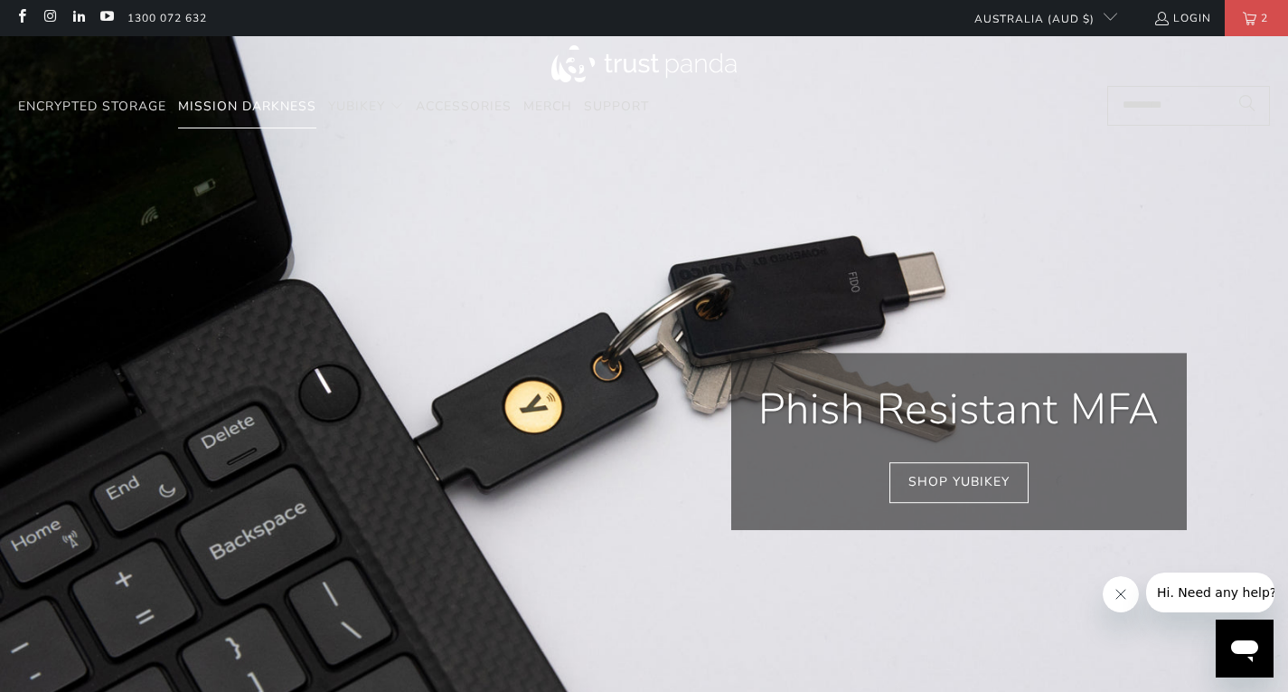
scroll to position [1, 0]
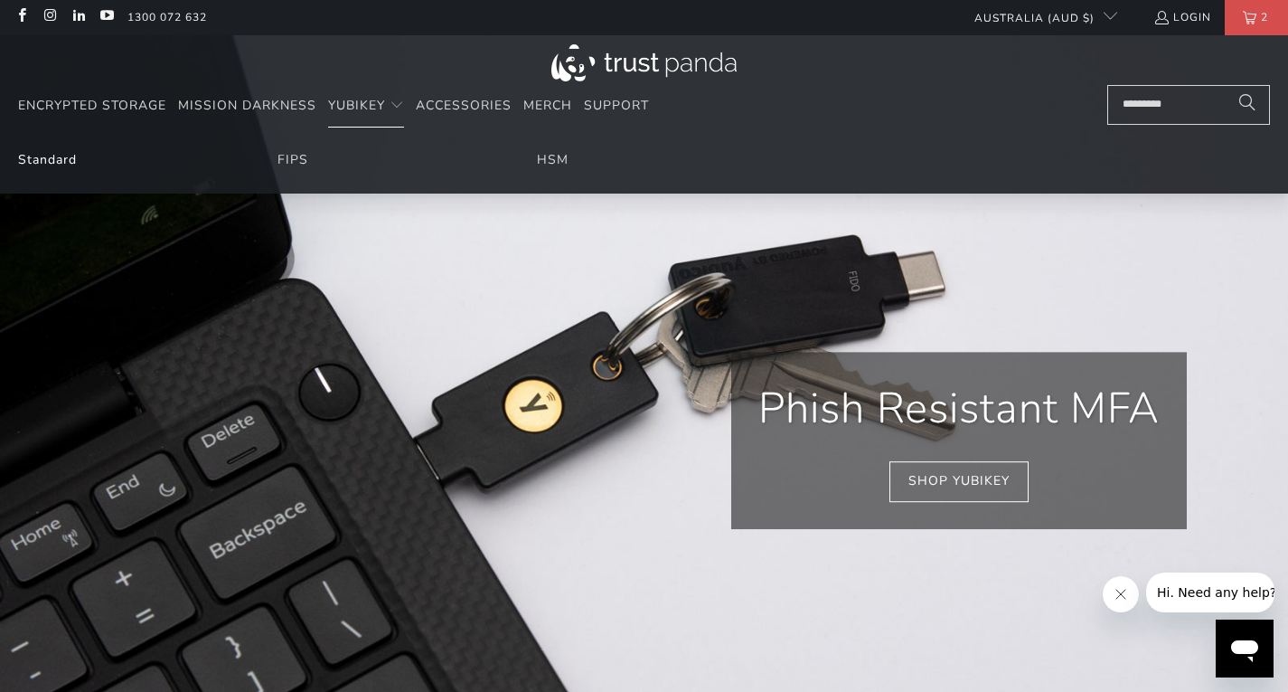
click at [62, 152] on link "Standard" at bounding box center [47, 159] width 59 height 17
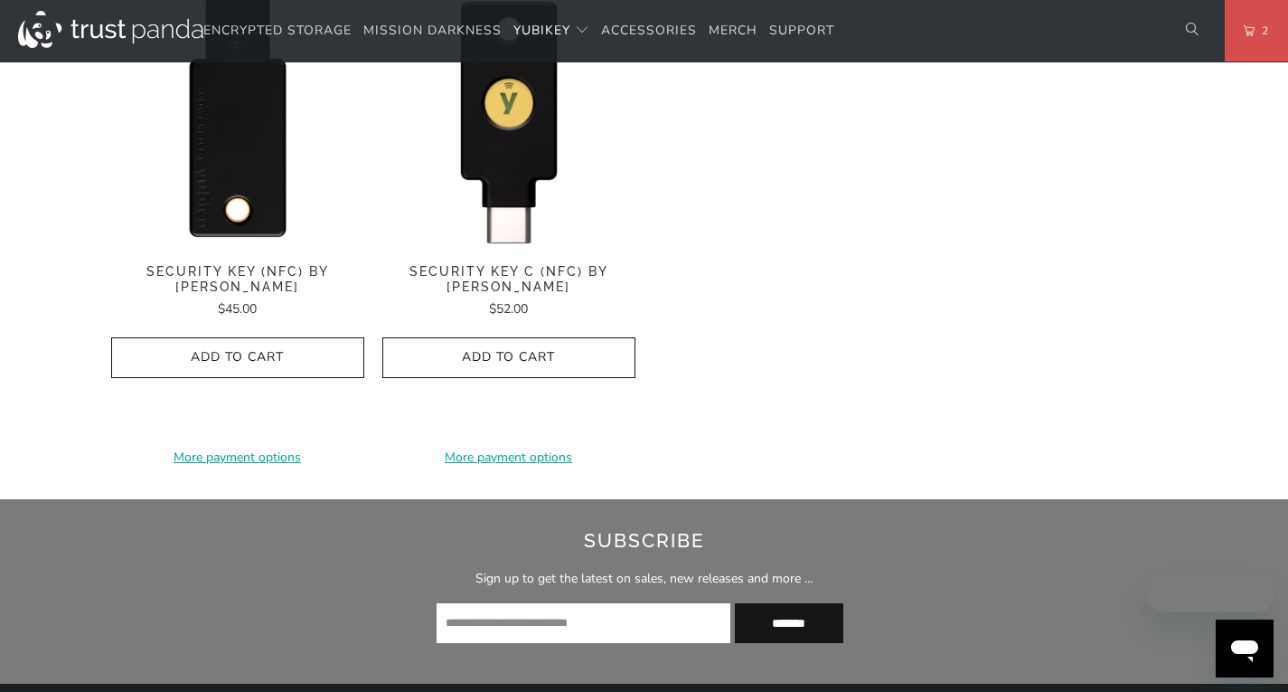
scroll to position [1941, 0]
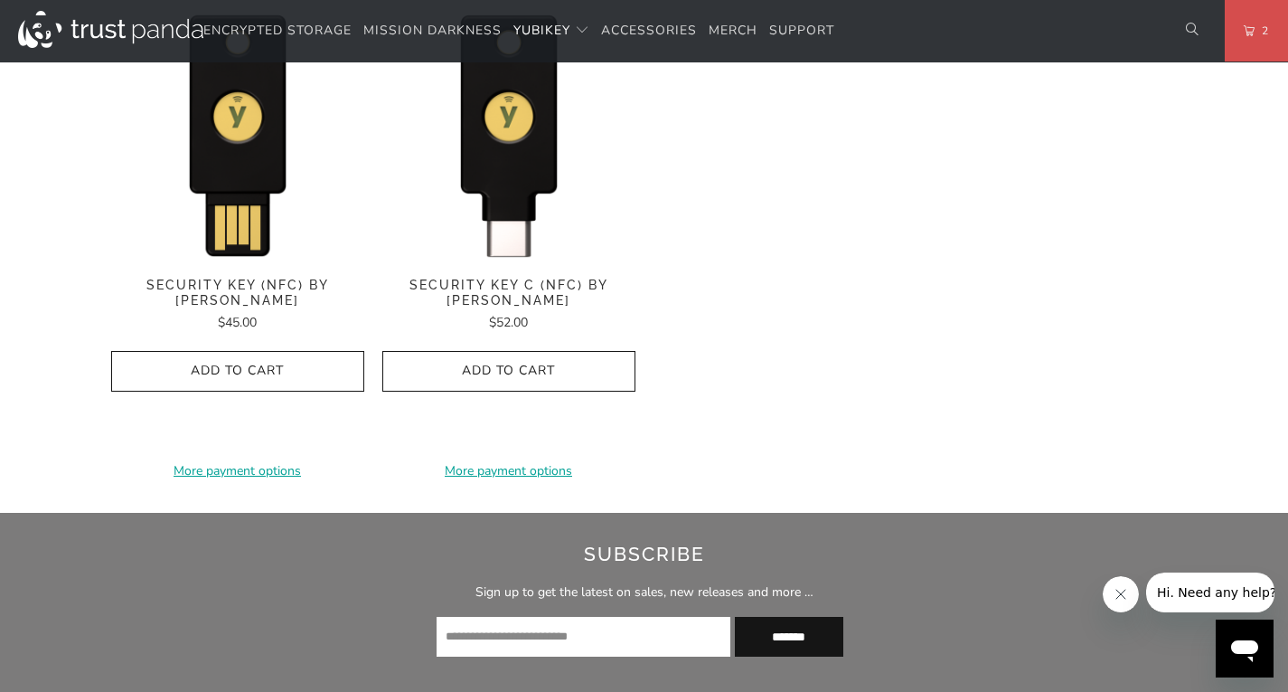
click at [316, 278] on span "Security Key (NFC) by [PERSON_NAME]" at bounding box center [237, 293] width 253 height 31
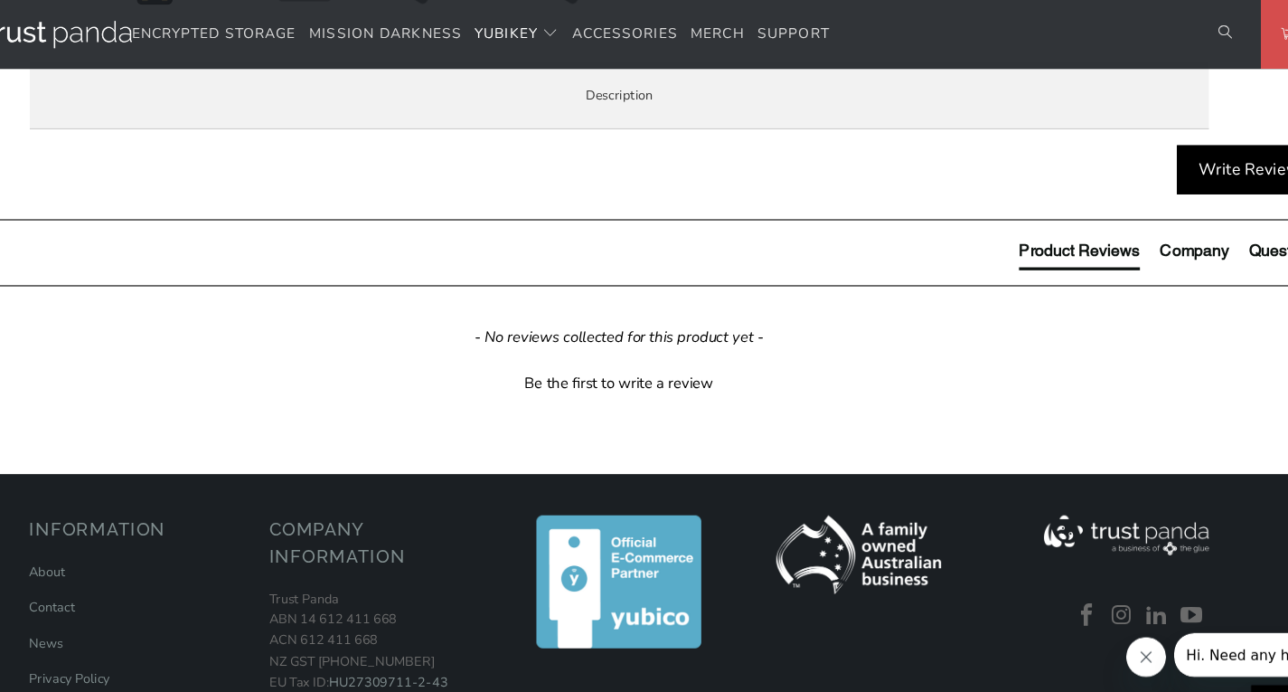
scroll to position [945, 0]
click at [0, 0] on span "Specifications" at bounding box center [0, 0] width 0 height 0
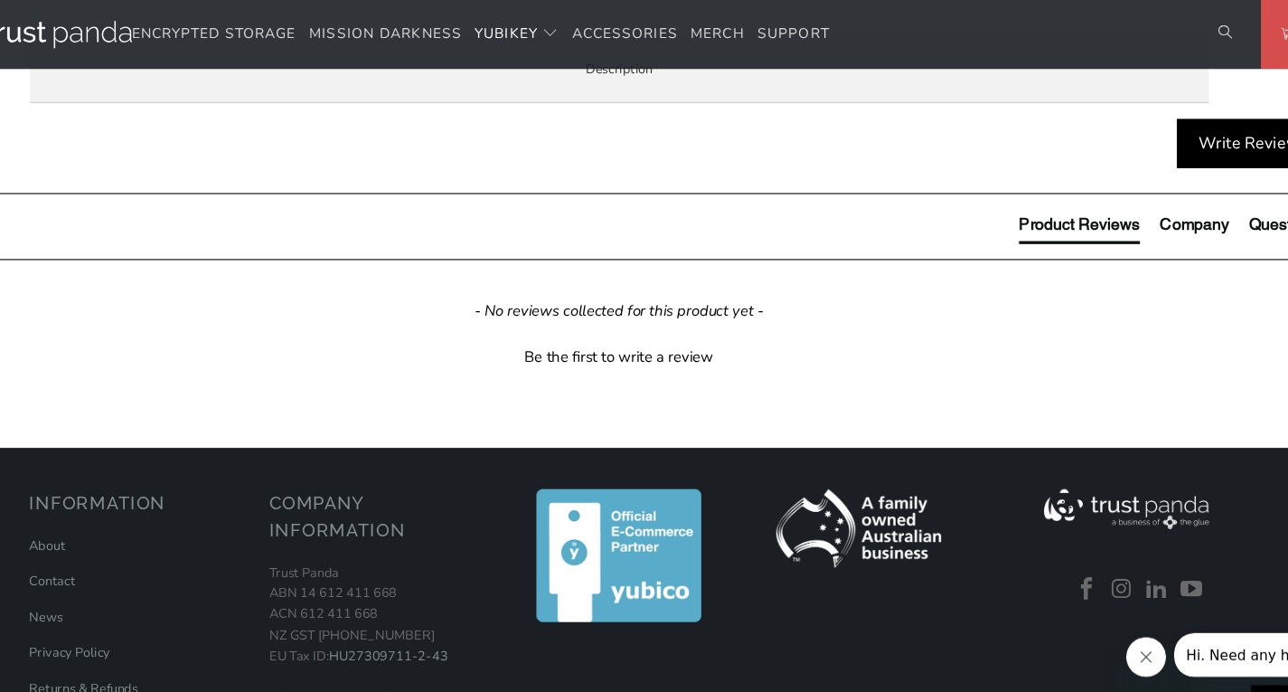
scroll to position [968, 0]
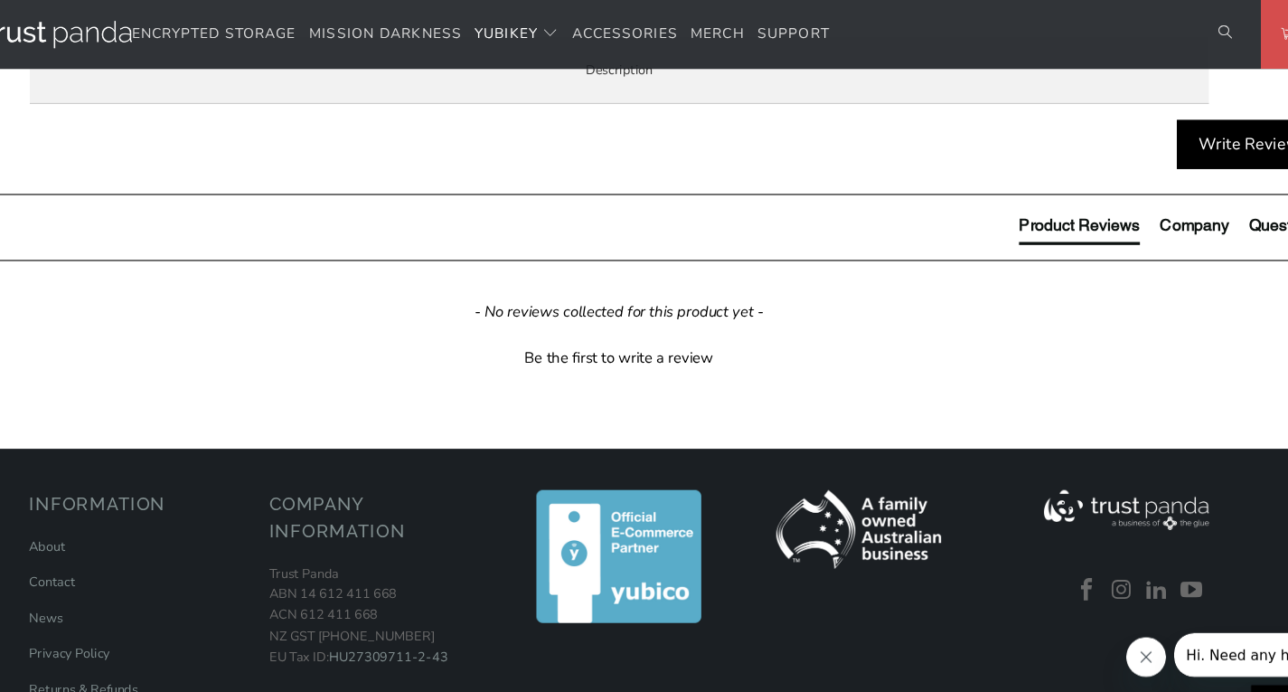
click at [0, 0] on span "Enterprise and Government" at bounding box center [0, 0] width 0 height 0
click at [0, 0] on li "Local Service & Support" at bounding box center [0, 0] width 0 height 0
click at [0, 0] on span "Specifications" at bounding box center [0, 0] width 0 height 0
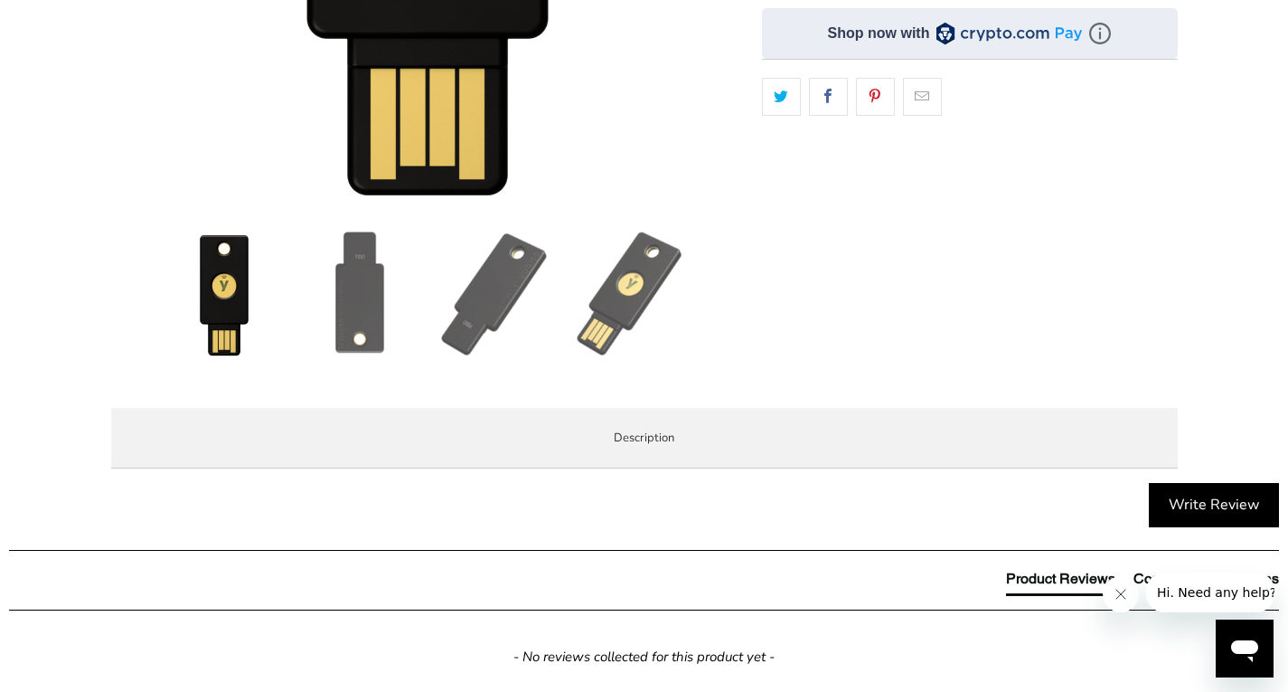
scroll to position [579, 0]
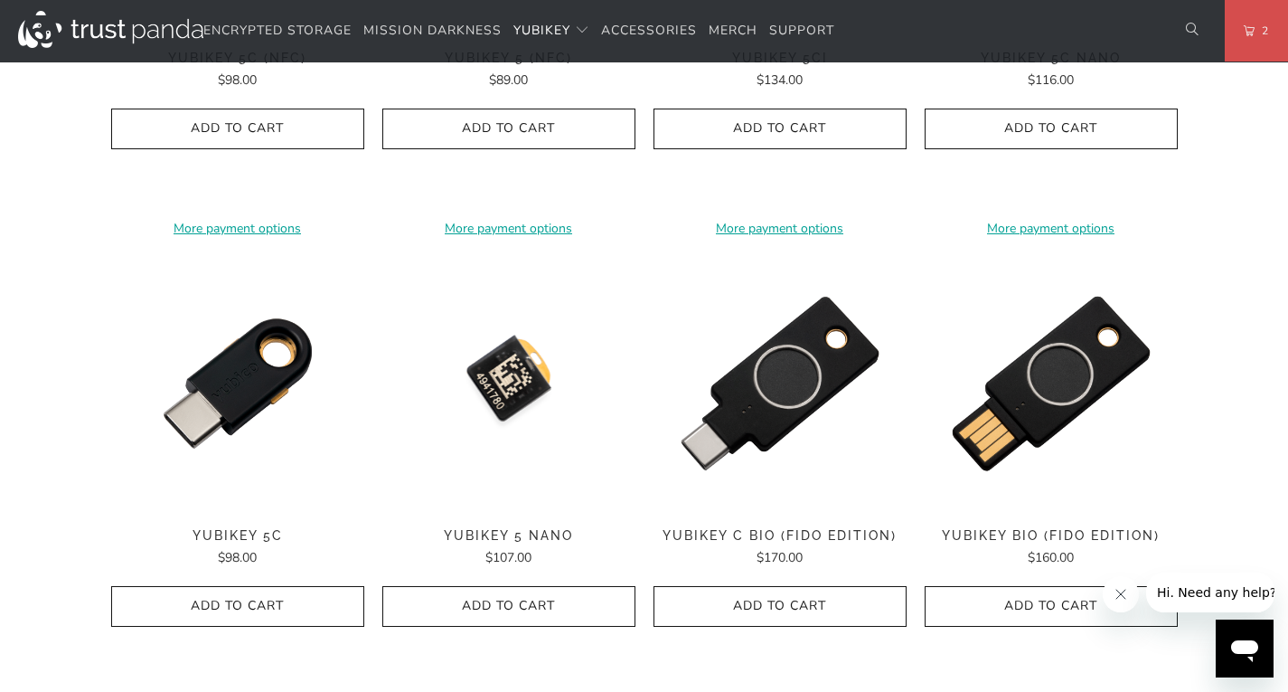
scroll to position [1169, 0]
